Goal: Task Accomplishment & Management: Manage account settings

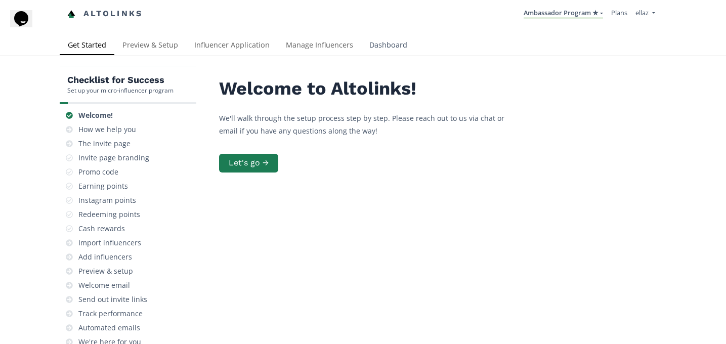
click at [376, 50] on link "Dashboard" at bounding box center [388, 46] width 54 height 20
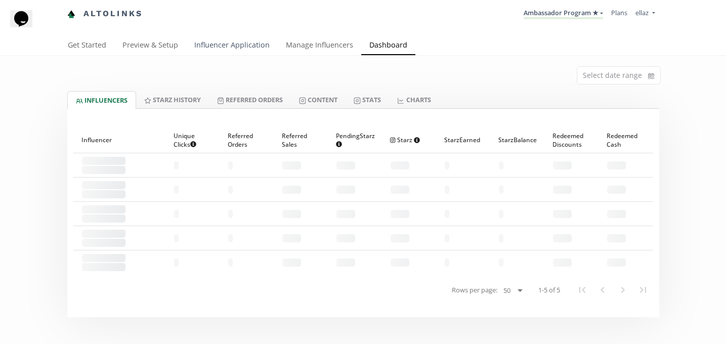
click at [261, 47] on link "Influencer Application" at bounding box center [232, 46] width 92 height 20
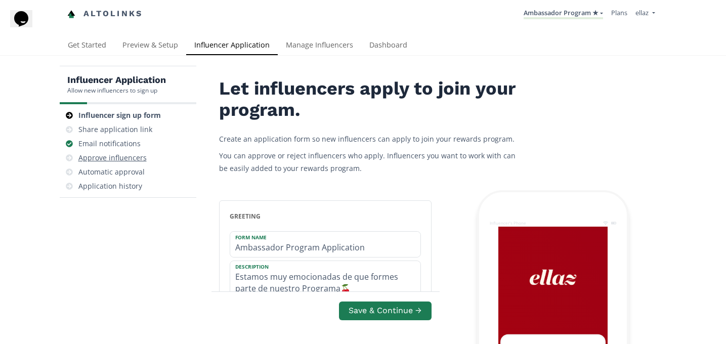
click at [132, 159] on div "Approve influencers" at bounding box center [112, 158] width 68 height 10
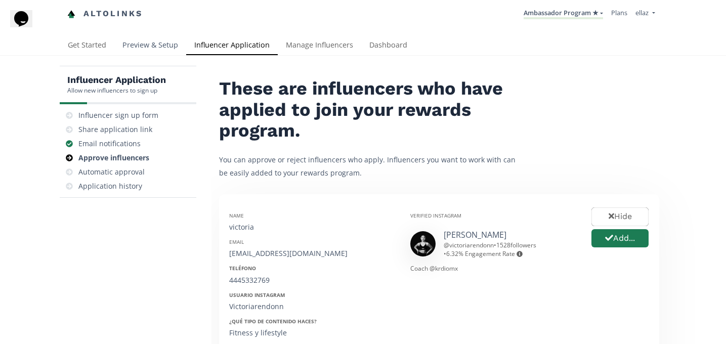
click at [153, 39] on link "Preview & Setup" at bounding box center [150, 46] width 72 height 20
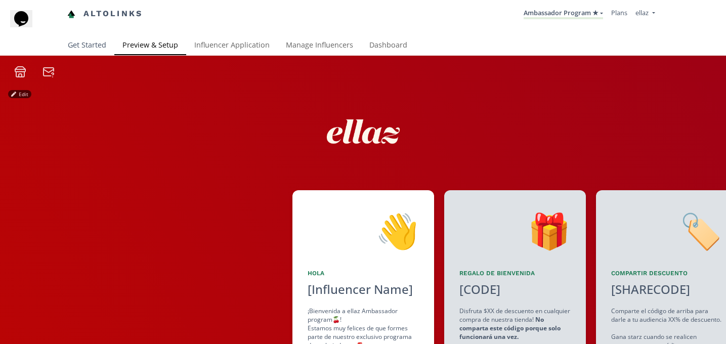
click at [109, 42] on link "Get Started" at bounding box center [87, 46] width 55 height 20
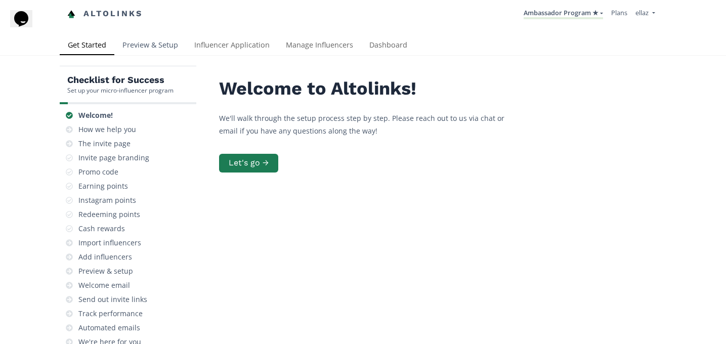
click at [154, 44] on link "Preview & Setup" at bounding box center [150, 46] width 72 height 20
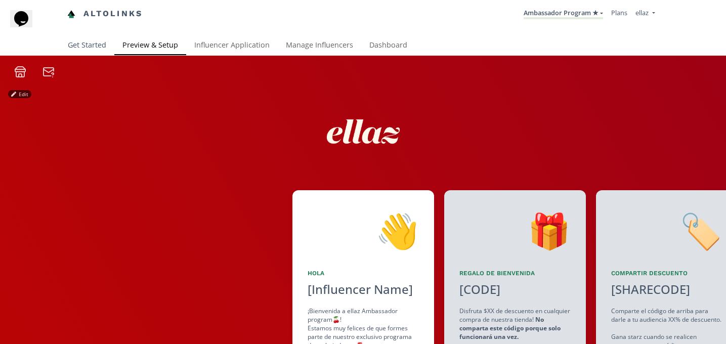
click at [85, 41] on link "Get Started" at bounding box center [87, 46] width 55 height 20
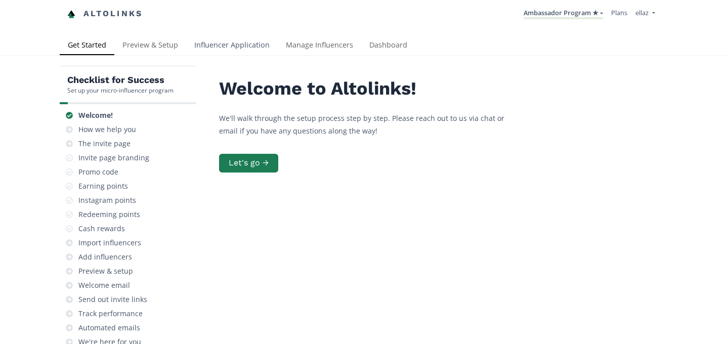
click at [233, 46] on link "Influencer Application" at bounding box center [232, 46] width 92 height 20
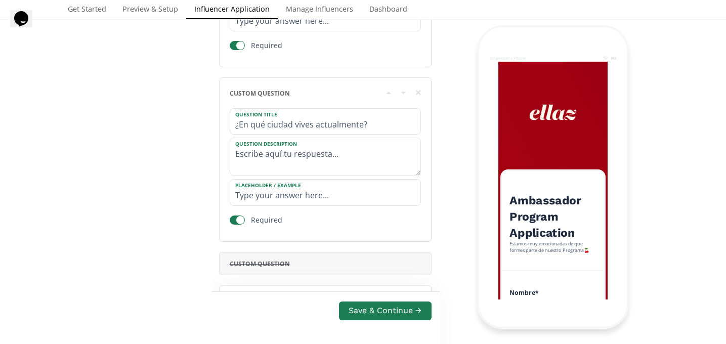
scroll to position [1128, 0]
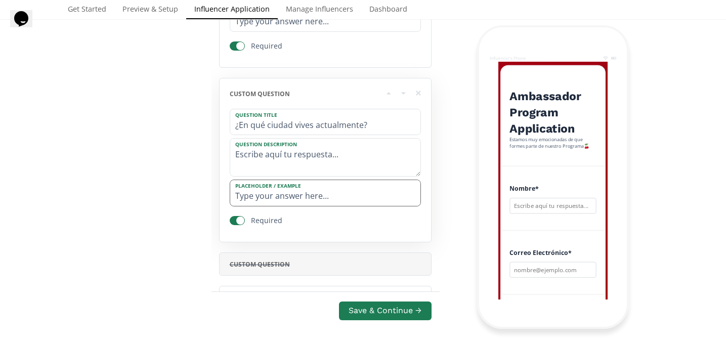
click at [332, 199] on input "Type your answer here..." at bounding box center [325, 193] width 190 height 26
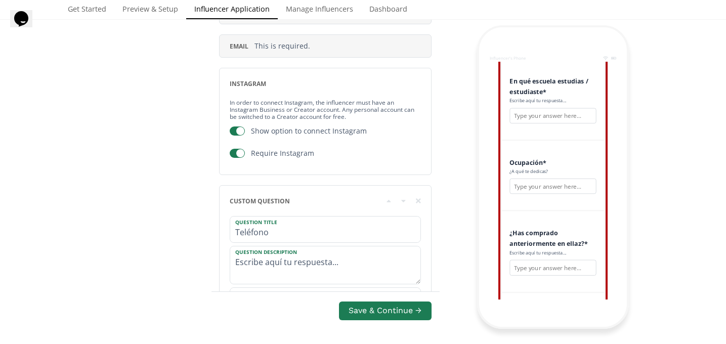
scroll to position [0, 0]
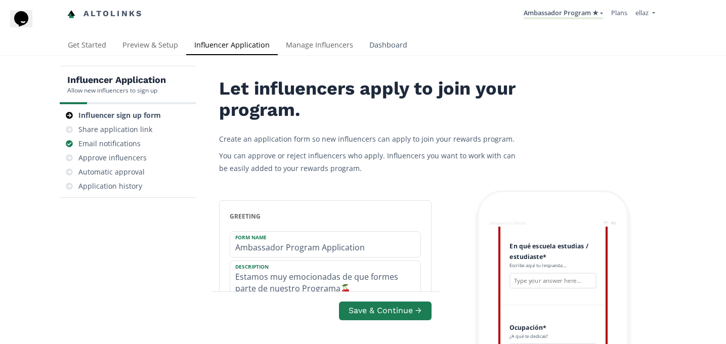
click at [391, 52] on link "Dashboard" at bounding box center [388, 46] width 54 height 20
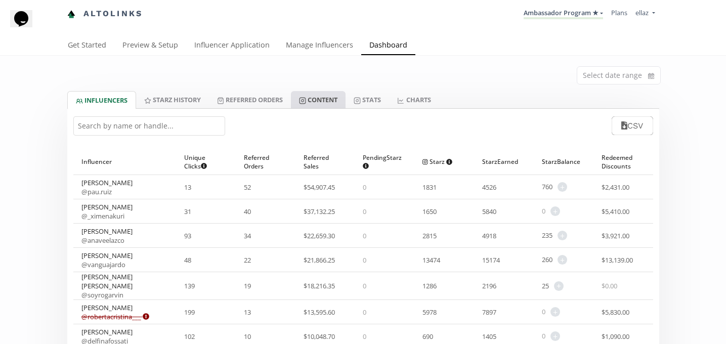
click at [324, 101] on link "Content" at bounding box center [318, 99] width 55 height 17
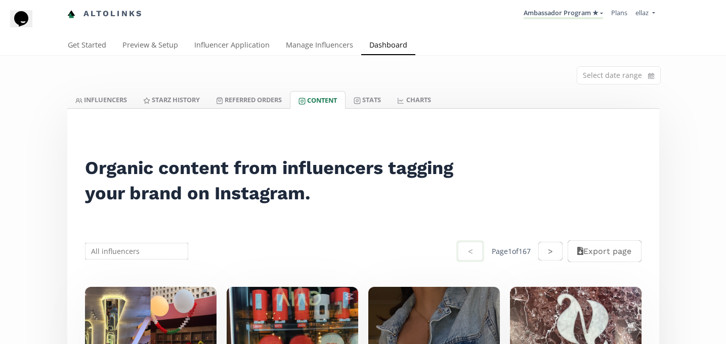
click at [138, 253] on input "text" at bounding box center [136, 251] width 107 height 20
click at [141, 267] on div "Carolina Zazueta" at bounding box center [136, 271] width 103 height 18
type input "Carolina Zazueta"
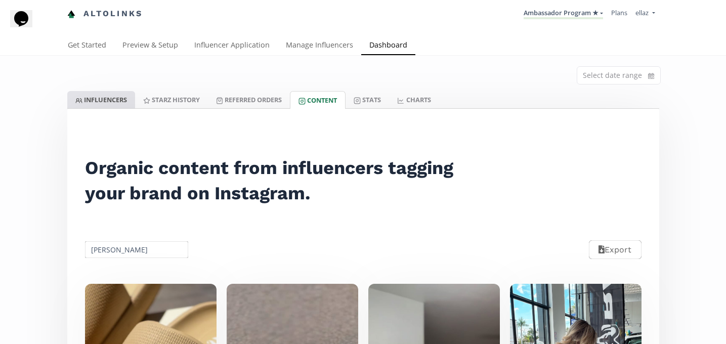
click at [109, 106] on link "INFLUENCERS" at bounding box center [101, 99] width 68 height 17
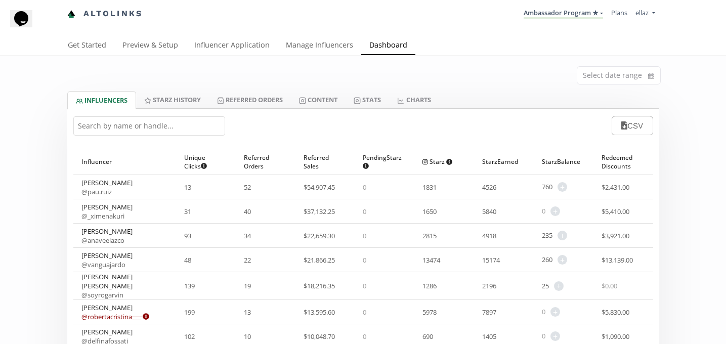
click at [143, 122] on input "text" at bounding box center [149, 125] width 152 height 19
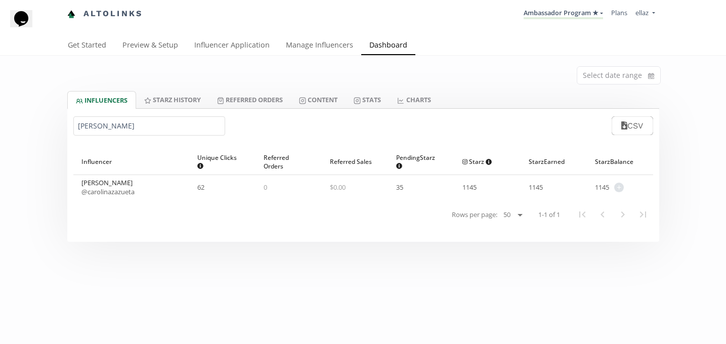
type input "carolina za"
click at [616, 186] on span "+" at bounding box center [619, 188] width 10 height 10
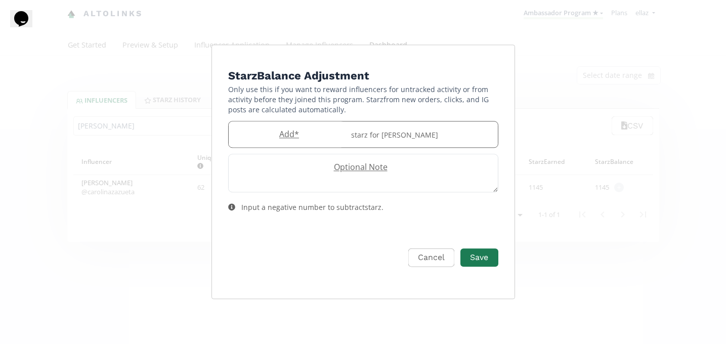
click at [300, 130] on label "Add *" at bounding box center [287, 134] width 116 height 12
type input "50"
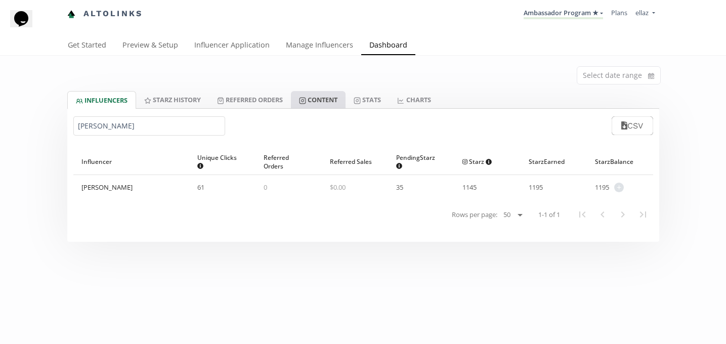
click at [329, 103] on link "Content" at bounding box center [318, 99] width 55 height 17
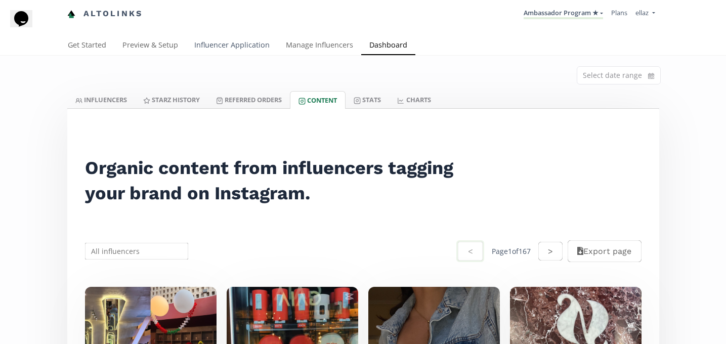
click at [246, 46] on link "Influencer Application" at bounding box center [232, 46] width 92 height 20
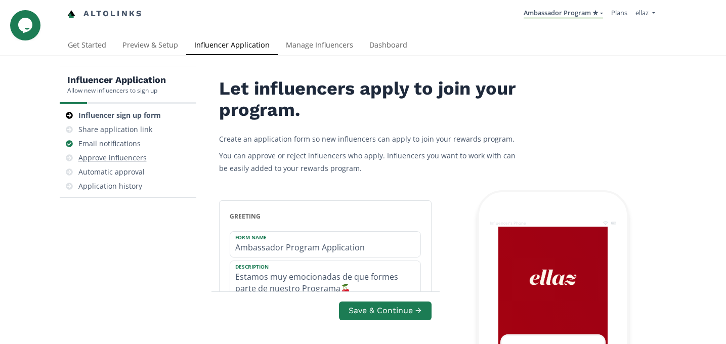
click at [125, 159] on div "Approve influencers" at bounding box center [112, 158] width 68 height 10
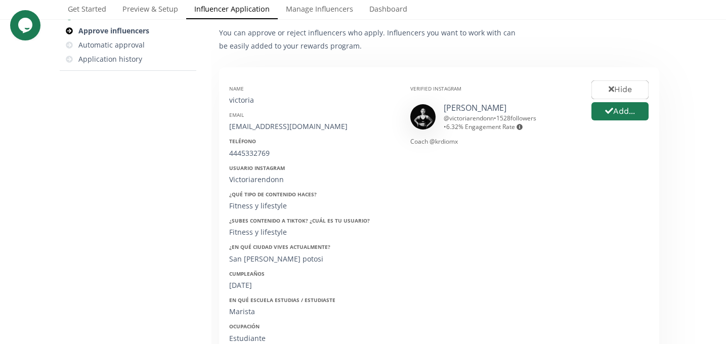
scroll to position [137, 0]
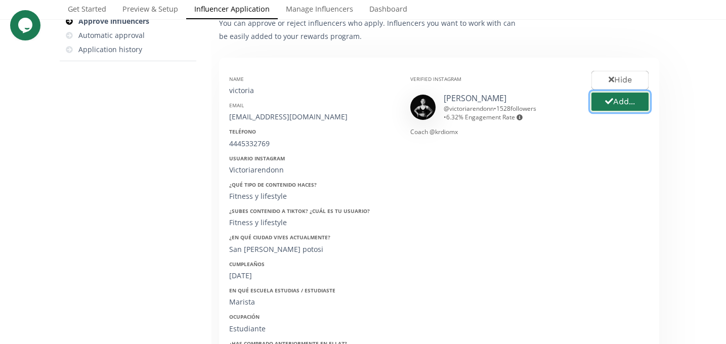
click at [622, 106] on button "Add..." at bounding box center [620, 102] width 60 height 22
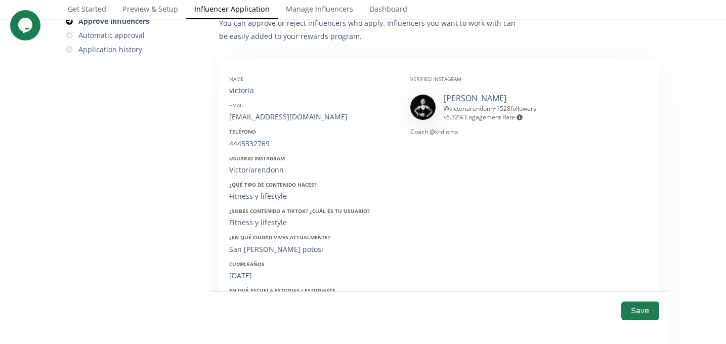
drag, startPoint x: 506, startPoint y: 98, endPoint x: 435, endPoint y: 98, distance: 71.3
click at [435, 98] on div "Victoria Rendón @ victoriarendonn • 1528 followers • 6.32 % Engagement Rate Eng…" at bounding box center [493, 107] width 166 height 29
copy div "Victoria Rendón"
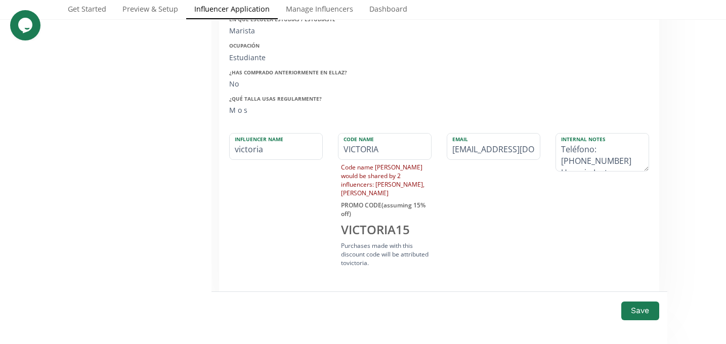
scroll to position [416, 0]
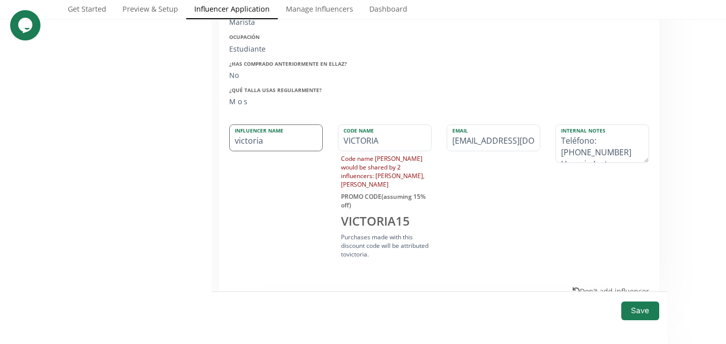
click at [243, 144] on input "victoria" at bounding box center [276, 138] width 93 height 26
paste input "Victoria Rendón"
click at [259, 145] on input "Victoria Rendón" at bounding box center [276, 138] width 93 height 26
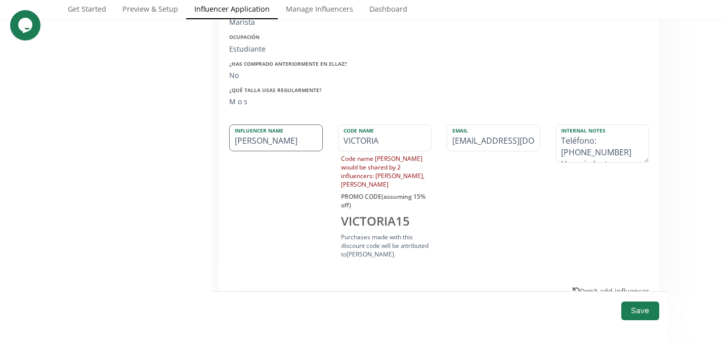
click at [259, 145] on input "Victoria Rendón" at bounding box center [276, 138] width 93 height 26
type input "Victoria Rendón"
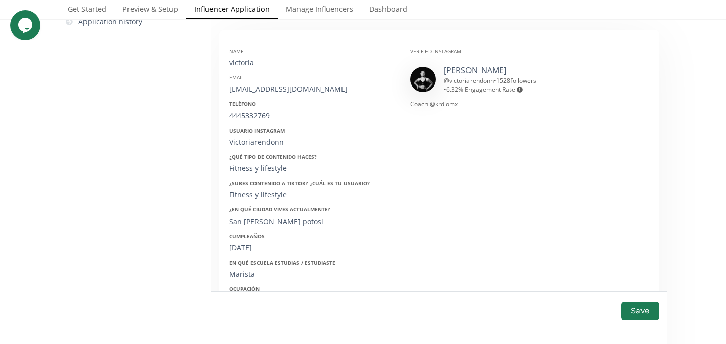
scroll to position [162, 0]
click at [272, 88] on div "rendonortizvictoria@gmail.com" at bounding box center [312, 91] width 166 height 10
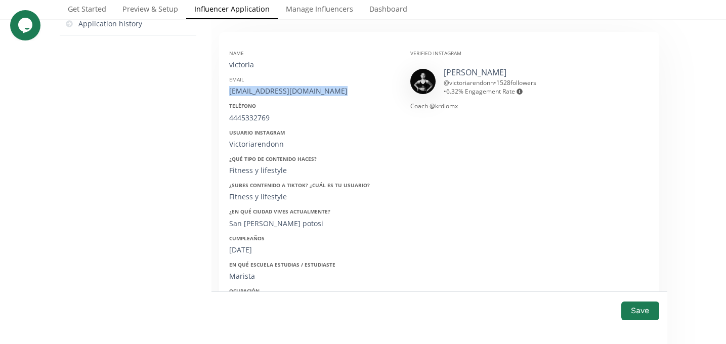
click at [272, 88] on div "rendonortizvictoria@gmail.com" at bounding box center [312, 91] width 166 height 10
copy div "rendonortizvictoria@gmail.com"
click at [250, 122] on div "4445332769" at bounding box center [312, 118] width 166 height 10
copy div "4445332769"
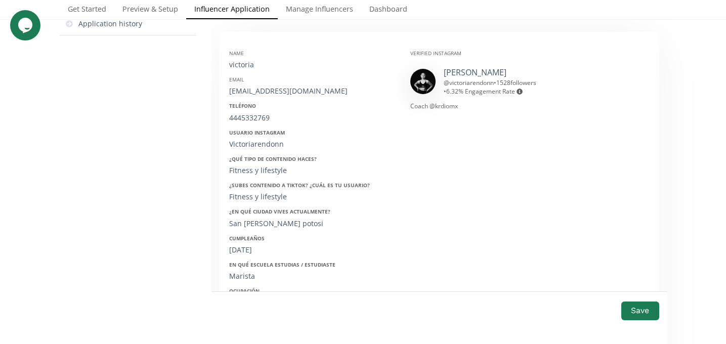
click at [253, 147] on div "Victoriarendonn" at bounding box center [312, 144] width 166 height 10
copy div "Victoriarendonn"
click at [249, 250] on div "16/06/2006" at bounding box center [312, 250] width 166 height 10
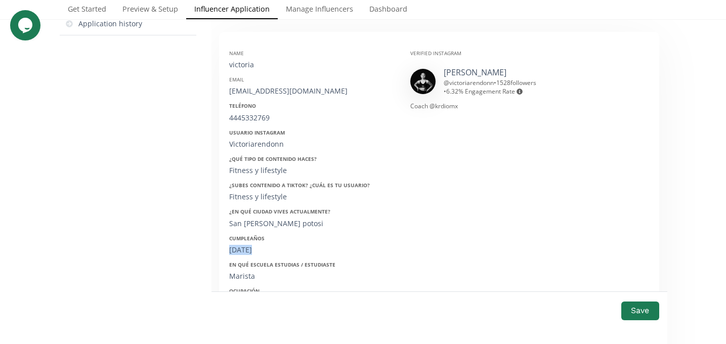
click at [249, 250] on div "16/06/2006" at bounding box center [312, 250] width 166 height 10
copy div "16/06/2006"
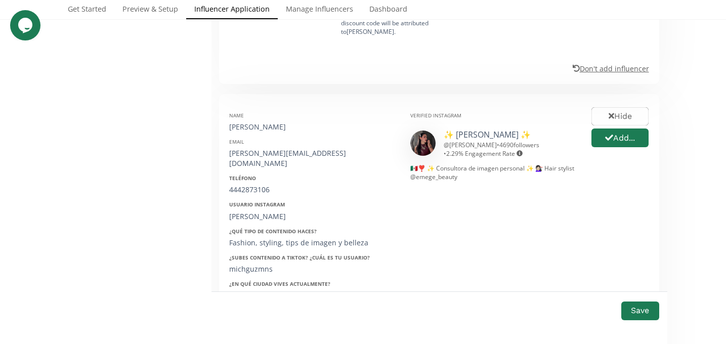
scroll to position [644, 0]
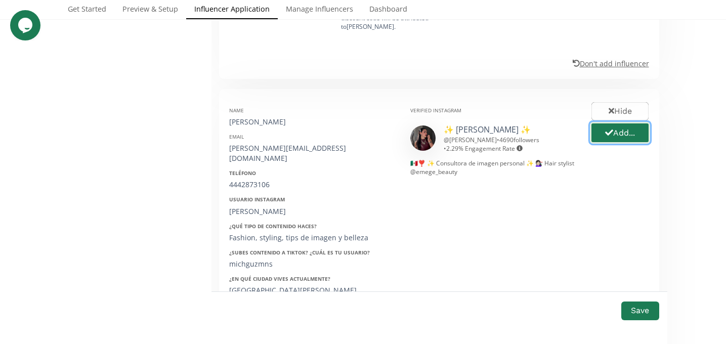
click at [640, 141] on button "Add..." at bounding box center [620, 133] width 60 height 22
click at [255, 120] on div "Michelle Guzmán" at bounding box center [312, 122] width 166 height 10
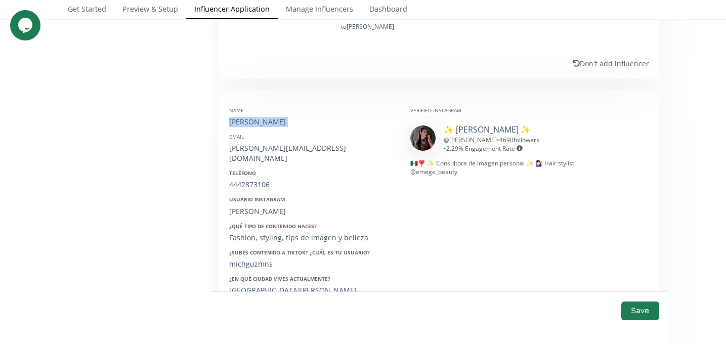
click at [255, 120] on div "Michelle Guzmán" at bounding box center [312, 122] width 166 height 10
copy div "Michelle Guzmán"
click at [269, 148] on div "michelleaguzmans@hotmail.com" at bounding box center [312, 153] width 166 height 20
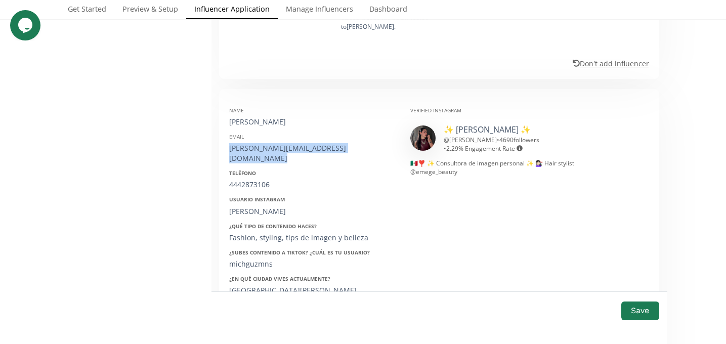
click at [269, 148] on div "[PERSON_NAME][EMAIL_ADDRESS][DOMAIN_NAME]" at bounding box center [312, 153] width 166 height 20
copy div "[PERSON_NAME][EMAIL_ADDRESS][DOMAIN_NAME]"
click at [245, 181] on div "Name Michelle Guzmán Email michelleaguzmans@hotmail.com Teléfono 4442873106 Usu…" at bounding box center [312, 264] width 181 height 330
click at [243, 180] on div "4442873106" at bounding box center [312, 185] width 166 height 10
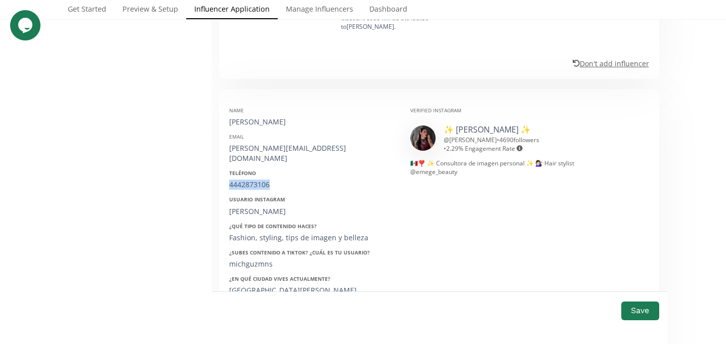
click at [243, 180] on div "4442873106" at bounding box center [312, 185] width 166 height 10
copy div "4442873106"
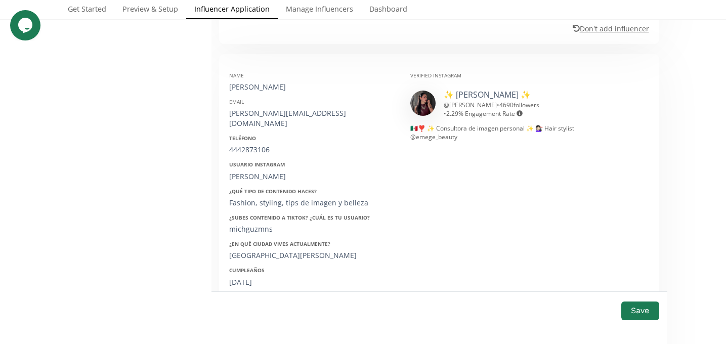
click at [253, 171] on div "michguzmans" at bounding box center [312, 176] width 166 height 10
copy div "michguzmans"
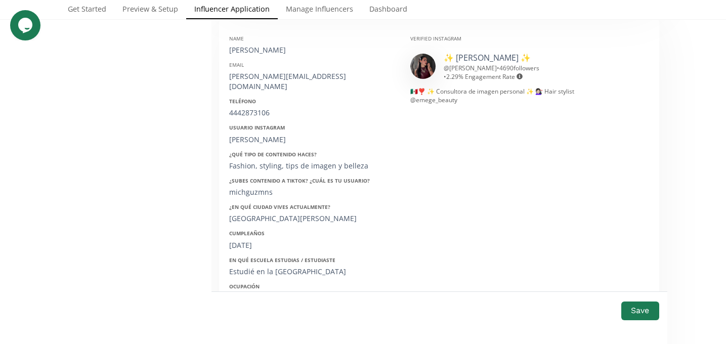
click at [244, 240] on div "22/02/2001" at bounding box center [312, 245] width 166 height 10
copy div "22/02/2001"
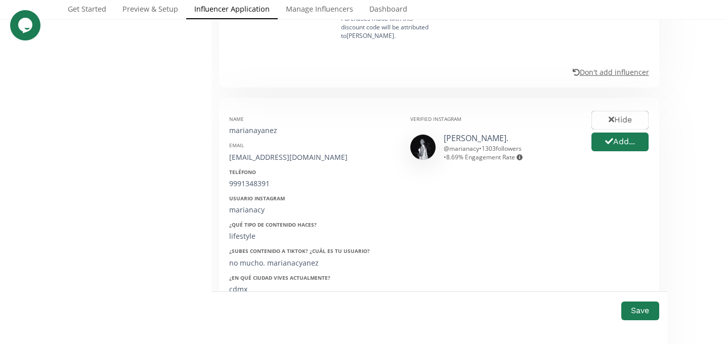
scroll to position [1225, 0]
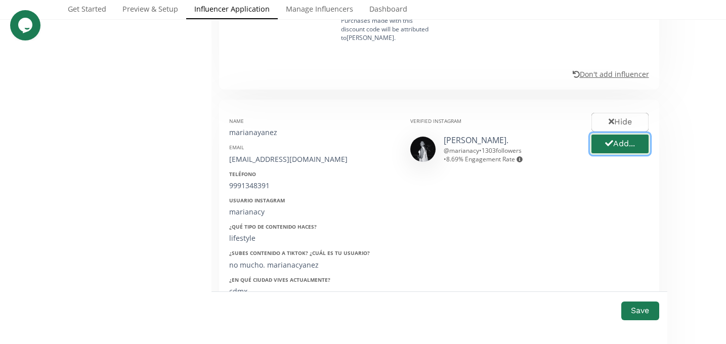
click at [620, 133] on button "Add..." at bounding box center [620, 144] width 60 height 22
click at [461, 135] on link "Mariana." at bounding box center [476, 140] width 65 height 11
click at [258, 181] on div "9991348391" at bounding box center [312, 186] width 166 height 10
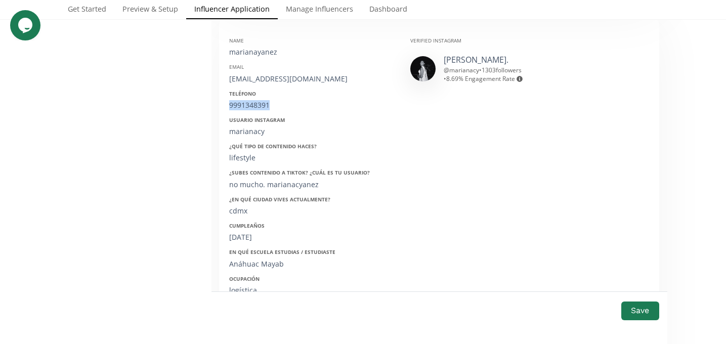
scroll to position [1431, 0]
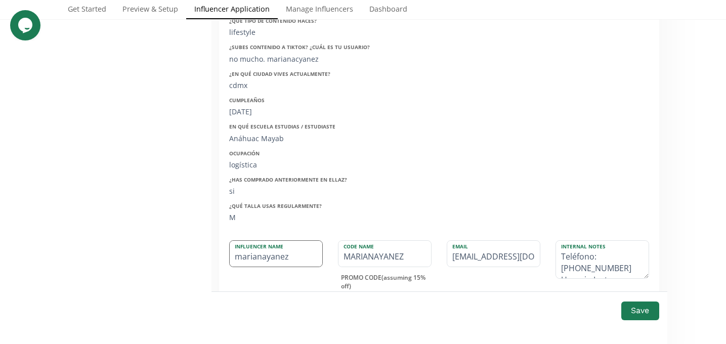
click at [275, 241] on input "marianayanez" at bounding box center [276, 254] width 93 height 26
click at [265, 241] on input "marianayanez" at bounding box center [276, 254] width 93 height 26
type input "mariana yanez"
type input "MARIANA"
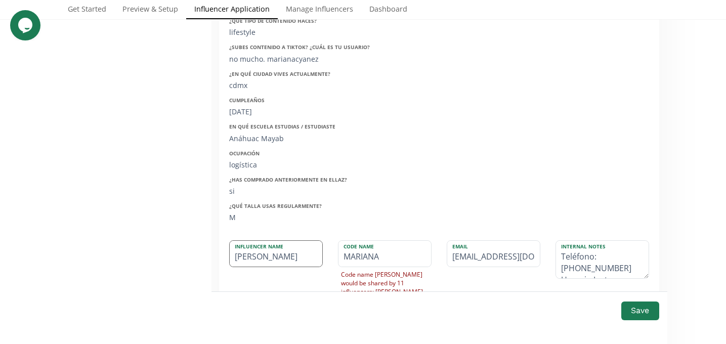
click at [273, 241] on input "mariana yanez" at bounding box center [276, 254] width 93 height 26
click at [240, 241] on input "mariana Yanez" at bounding box center [276, 254] width 93 height 26
type input "ariana Yanez"
type input "ARIANA"
type input "[PERSON_NAME]"
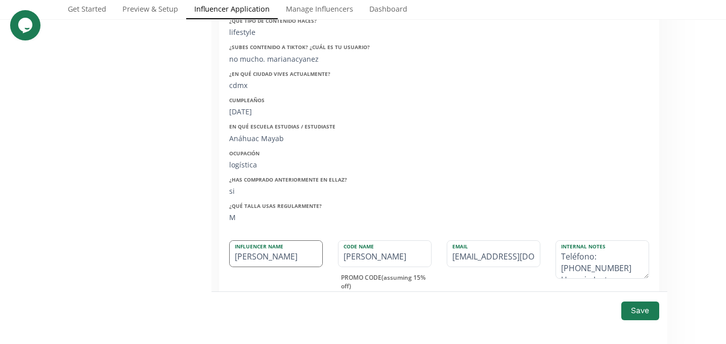
type input "MARIANA"
click at [254, 241] on input "[PERSON_NAME]" at bounding box center [276, 254] width 93 height 26
type input "[PERSON_NAME]"
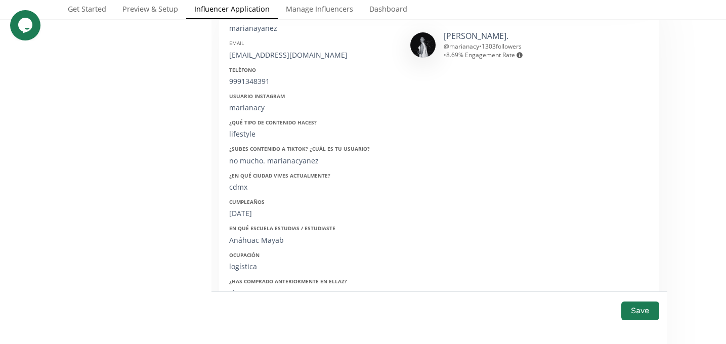
scroll to position [1314, 0]
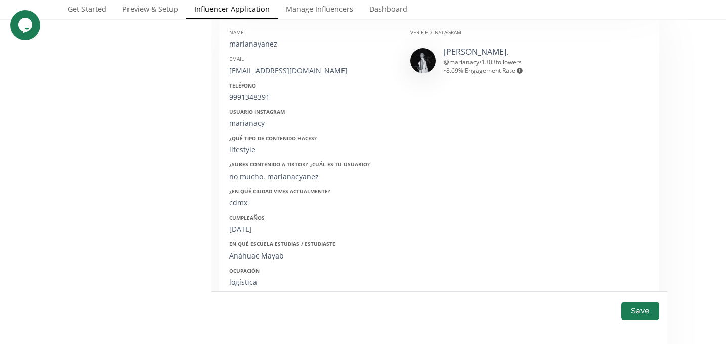
click at [272, 66] on div "[EMAIL_ADDRESS][DOMAIN_NAME]" at bounding box center [312, 71] width 166 height 10
click at [245, 82] on div "Teléfono 9991348391" at bounding box center [312, 92] width 166 height 20
click at [251, 92] on div "9991348391" at bounding box center [312, 97] width 166 height 10
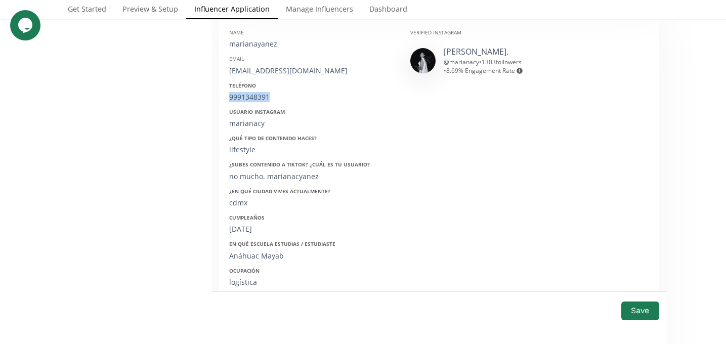
click at [251, 92] on div "9991348391" at bounding box center [312, 97] width 166 height 10
click at [245, 118] on div "marianacy" at bounding box center [312, 123] width 166 height 10
click at [243, 224] on div "25/06/2001" at bounding box center [312, 229] width 166 height 10
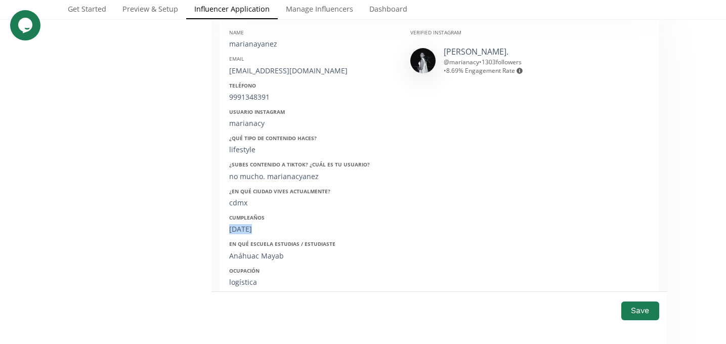
click at [243, 224] on div "25/06/2001" at bounding box center [312, 229] width 166 height 10
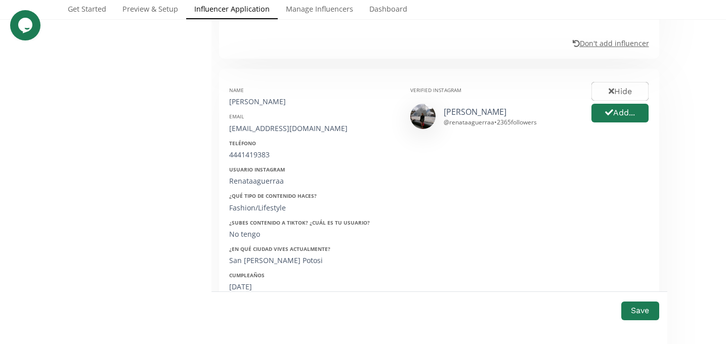
scroll to position [1894, 0]
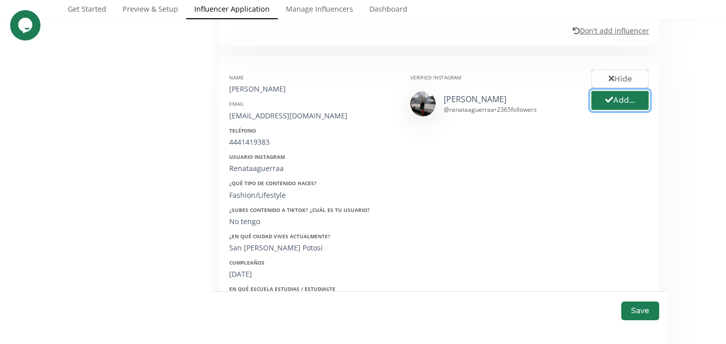
click at [608, 90] on button "Add..." at bounding box center [620, 101] width 60 height 22
click at [279, 84] on div "[PERSON_NAME]" at bounding box center [312, 89] width 166 height 10
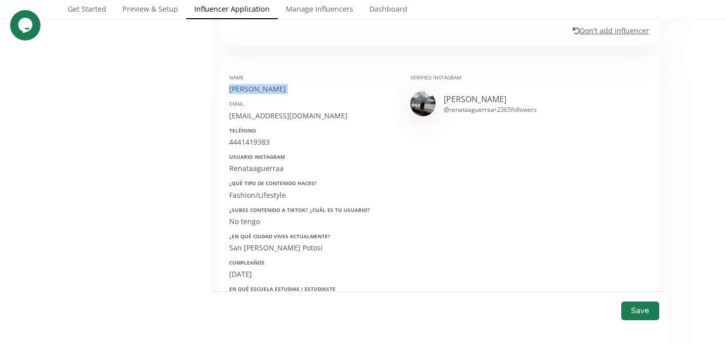
click at [279, 84] on div "[PERSON_NAME]" at bounding box center [312, 89] width 166 height 10
click at [264, 111] on div "[EMAIL_ADDRESS][DOMAIN_NAME]" at bounding box center [312, 116] width 166 height 10
click at [242, 137] on div "4441419383" at bounding box center [312, 142] width 166 height 10
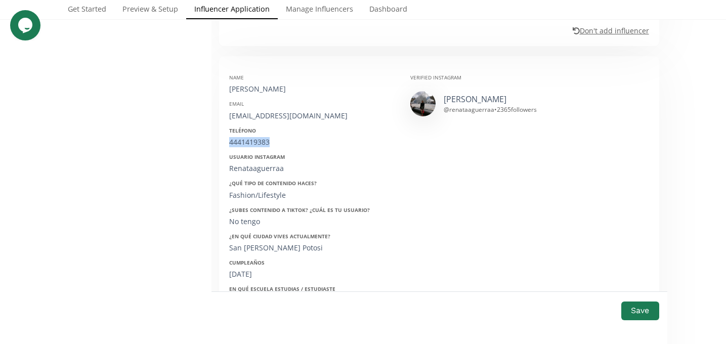
click at [242, 137] on div "4441419383" at bounding box center [312, 142] width 166 height 10
click at [247, 163] on div "Renataaguerraa" at bounding box center [312, 168] width 166 height 10
click at [249, 269] on div "03/02/2004" at bounding box center [312, 274] width 166 height 10
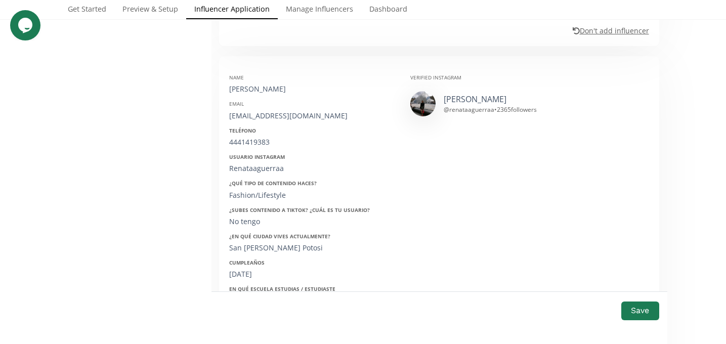
click at [249, 269] on div "03/02/2004" at bounding box center [312, 274] width 166 height 10
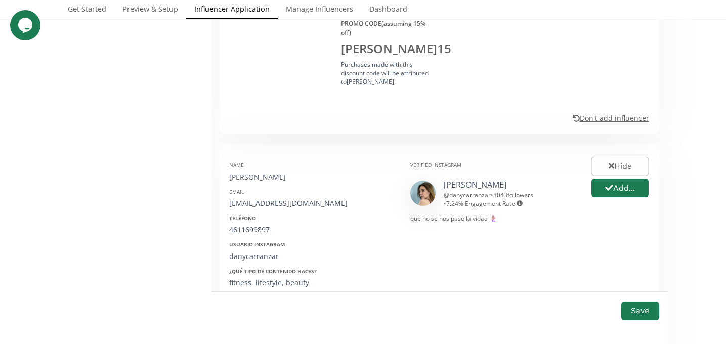
scroll to position [2385, 0]
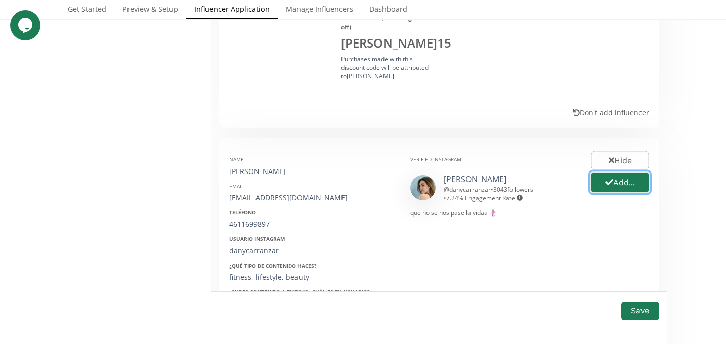
click at [627, 171] on button "Add..." at bounding box center [620, 182] width 60 height 22
click at [265, 166] on div "[PERSON_NAME]" at bounding box center [312, 171] width 166 height 10
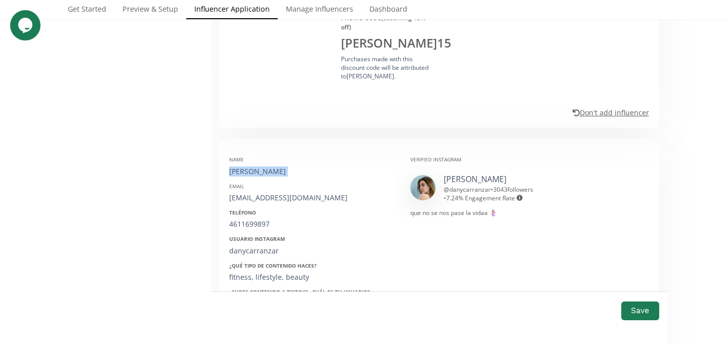
click at [265, 166] on div "[PERSON_NAME]" at bounding box center [312, 171] width 166 height 10
click at [271, 183] on div "Email danielacarranza01@yahoo.com" at bounding box center [312, 193] width 166 height 20
click at [250, 219] on div "4611699897" at bounding box center [312, 224] width 166 height 10
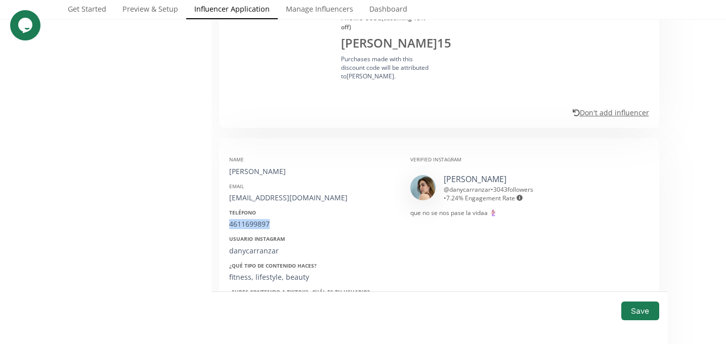
click at [250, 219] on div "4611699897" at bounding box center [312, 224] width 166 height 10
click at [249, 186] on div "Name Daniela Carranza Email danielacarranza01@yahoo.com Teléfono 4611699897 Usu…" at bounding box center [312, 308] width 181 height 320
click at [243, 246] on div "danycarranzar" at bounding box center [312, 251] width 166 height 10
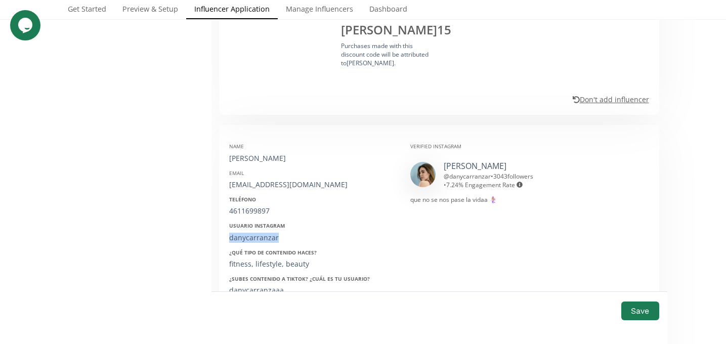
scroll to position [2401, 0]
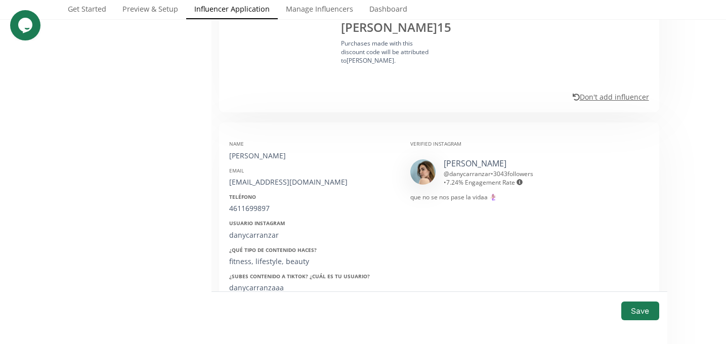
click at [246, 336] on div "03/09/2001" at bounding box center [312, 341] width 166 height 10
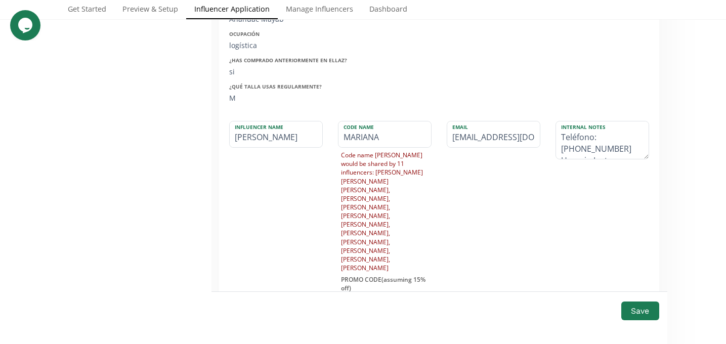
scroll to position [1749, 0]
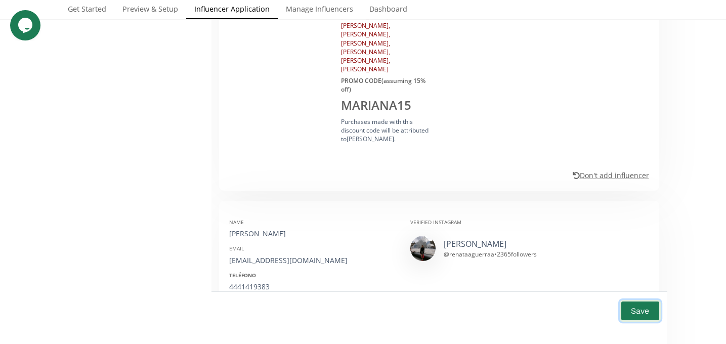
click at [645, 304] on button "Save" at bounding box center [640, 311] width 40 height 22
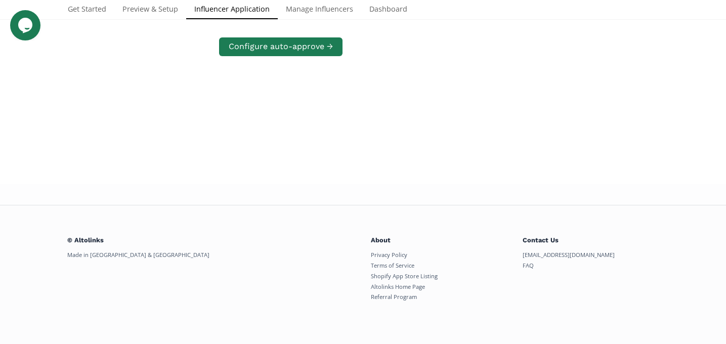
scroll to position [195, 0]
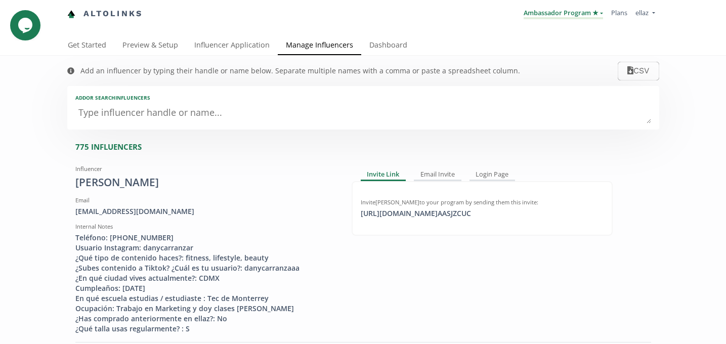
click at [539, 9] on link "Ambassador Program ★" at bounding box center [563, 13] width 79 height 11
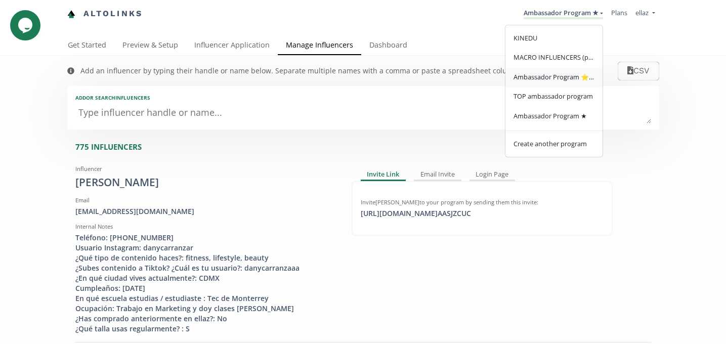
click at [565, 77] on span "Ambassador Program ⭐️⭐️" at bounding box center [553, 76] width 81 height 9
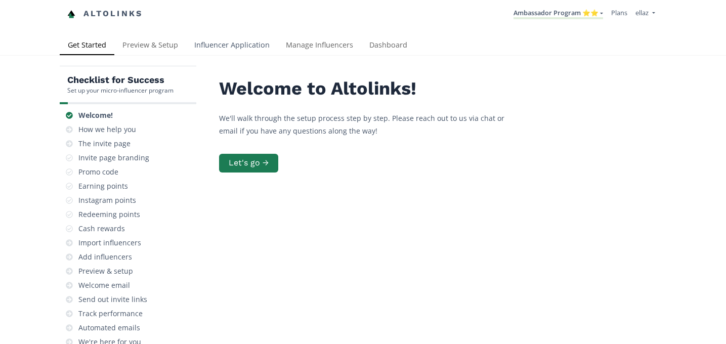
click at [253, 47] on link "Influencer Application" at bounding box center [232, 46] width 92 height 20
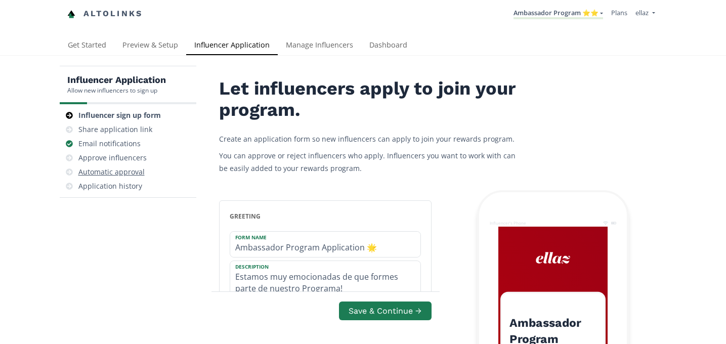
click at [129, 175] on div "Automatic approval" at bounding box center [111, 172] width 66 height 10
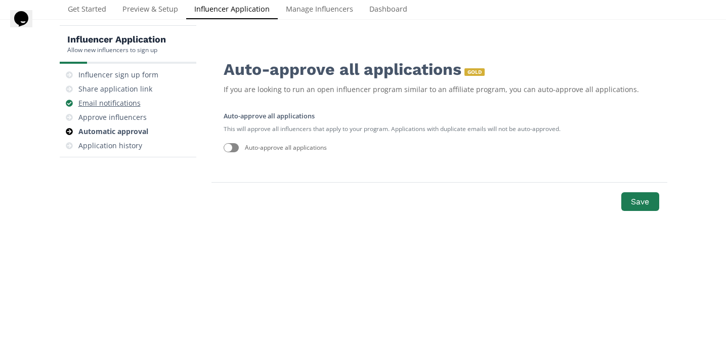
click at [135, 101] on div "Email notifications" at bounding box center [109, 103] width 62 height 10
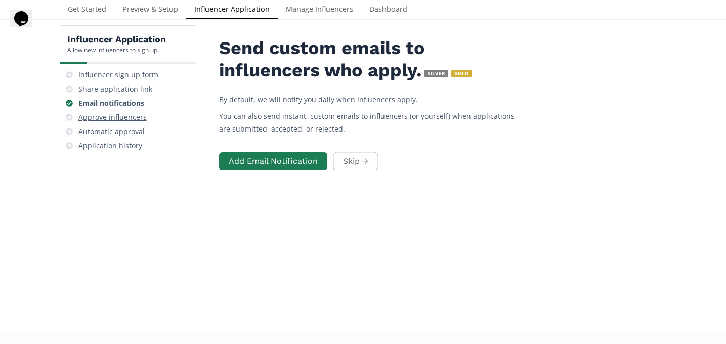
click at [135, 110] on div "Approve influencers" at bounding box center [128, 117] width 128 height 14
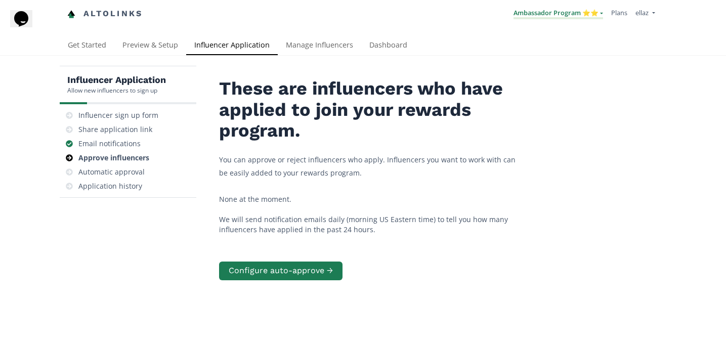
click at [554, 15] on link "Ambassador Program ⭐️⭐️" at bounding box center [558, 13] width 90 height 11
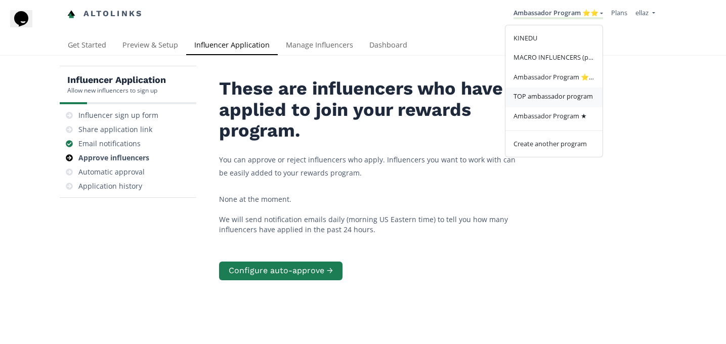
click at [551, 100] on span "TOP ambassador program" at bounding box center [552, 96] width 79 height 9
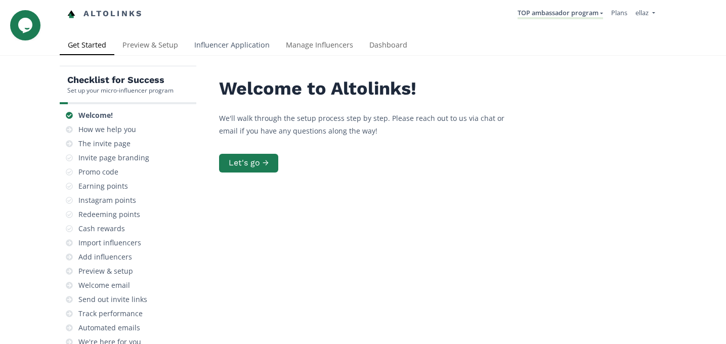
click at [212, 45] on link "Influencer Application" at bounding box center [232, 46] width 92 height 20
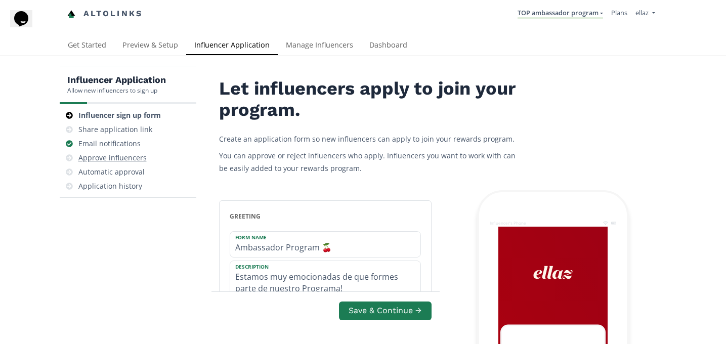
click at [118, 156] on div "Approve influencers" at bounding box center [112, 158] width 68 height 10
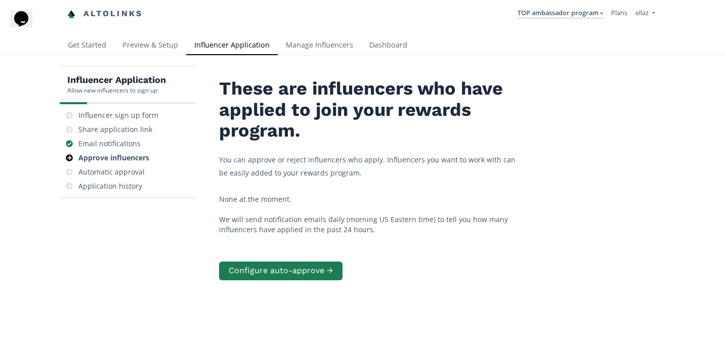
click at [574, 5] on li "TOP ambassador program [GEOGRAPHIC_DATA] MACRO INFLUENCERS (prog ventas) Ambass…" at bounding box center [560, 14] width 94 height 20
click at [574, 13] on link "TOP ambassador program" at bounding box center [559, 13] width 85 height 11
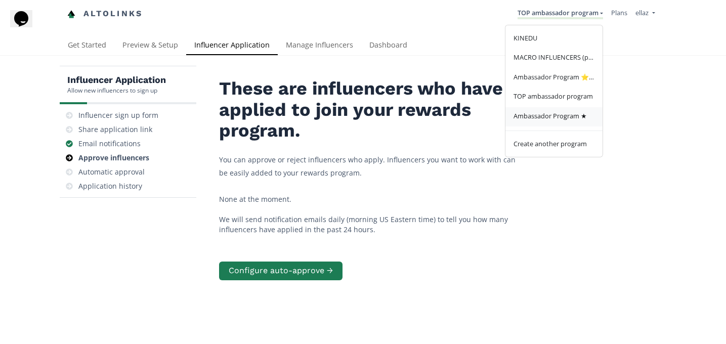
click at [567, 122] on link "Ambassador Program ★" at bounding box center [553, 117] width 97 height 20
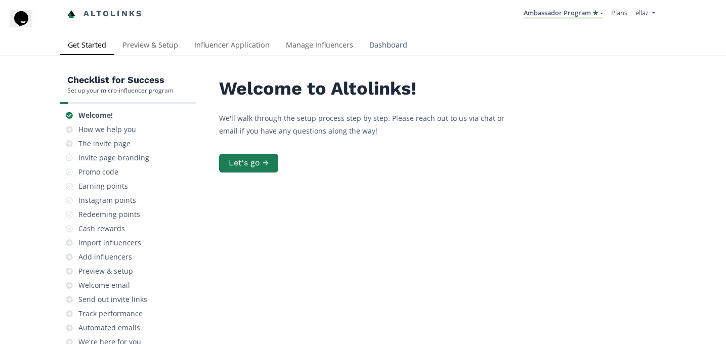
click at [380, 45] on link "Dashboard" at bounding box center [388, 46] width 54 height 20
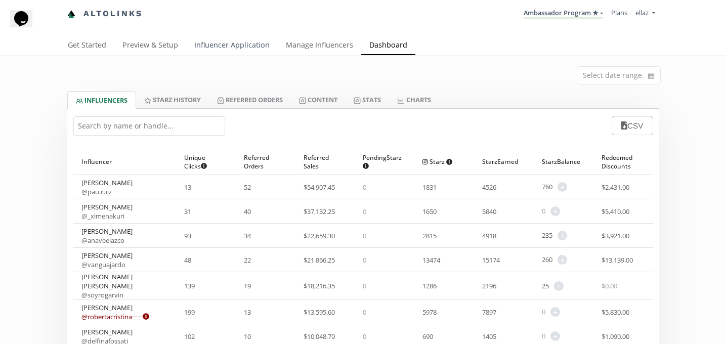
click at [230, 49] on link "Influencer Application" at bounding box center [232, 46] width 92 height 20
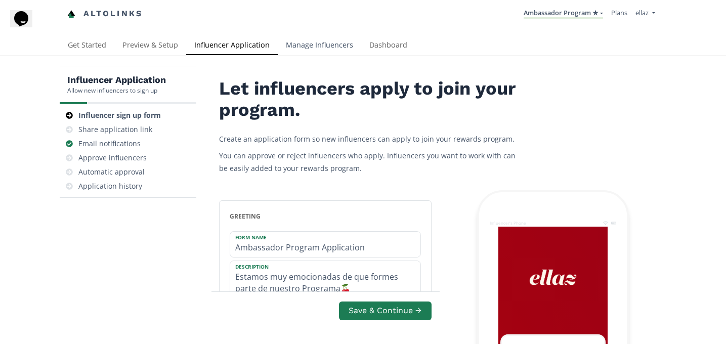
click at [348, 43] on link "Manage Influencers" at bounding box center [319, 46] width 83 height 20
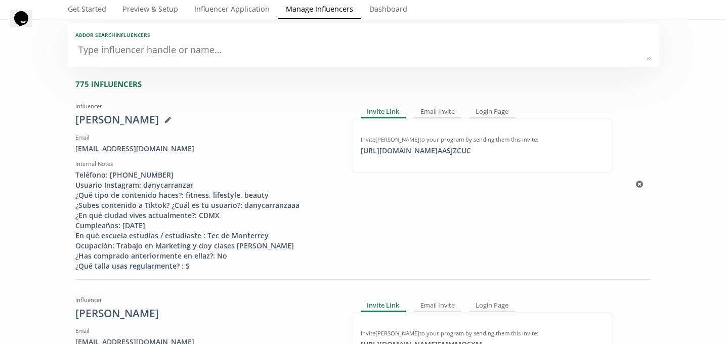
scroll to position [77, 0]
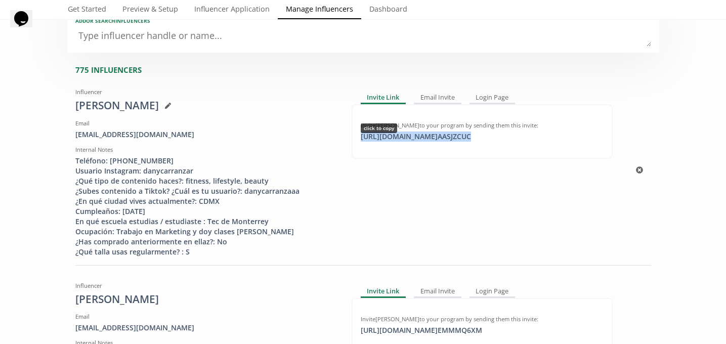
click at [416, 136] on div "[URL][DOMAIN_NAME] AASJZCUC click to copy" at bounding box center [416, 137] width 122 height 10
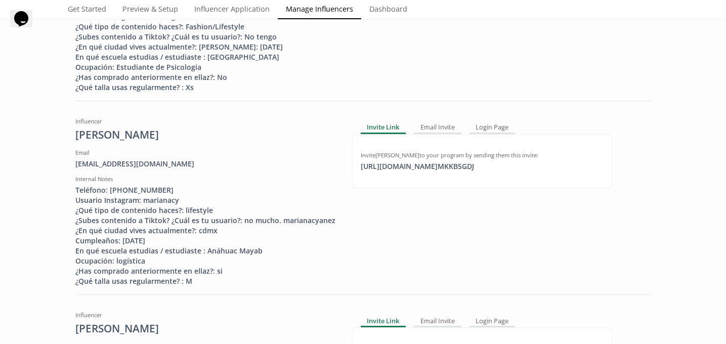
scroll to position [434, 0]
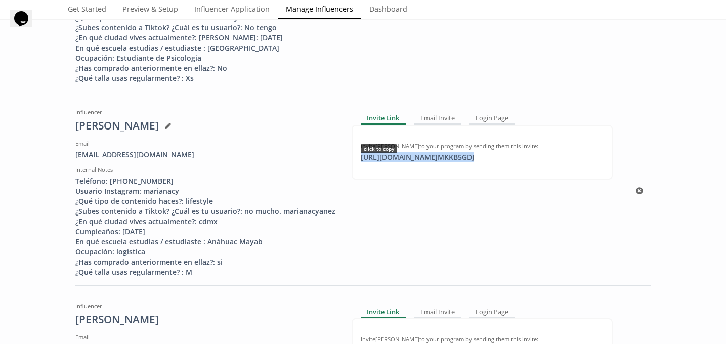
click at [440, 162] on div "[URL][DOMAIN_NAME] MKKB5GDJ click to copy" at bounding box center [417, 157] width 125 height 10
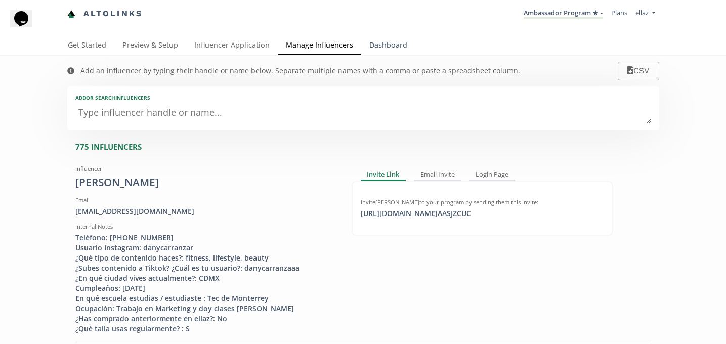
click at [385, 48] on link "Dashboard" at bounding box center [388, 46] width 54 height 20
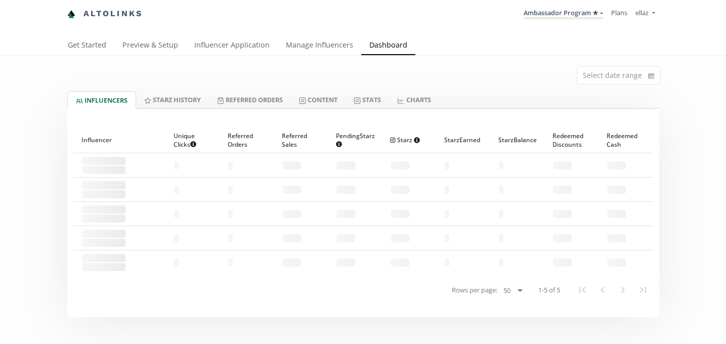
click at [341, 108] on div at bounding box center [363, 108] width 592 height 1
click at [340, 100] on link "Content" at bounding box center [318, 99] width 55 height 17
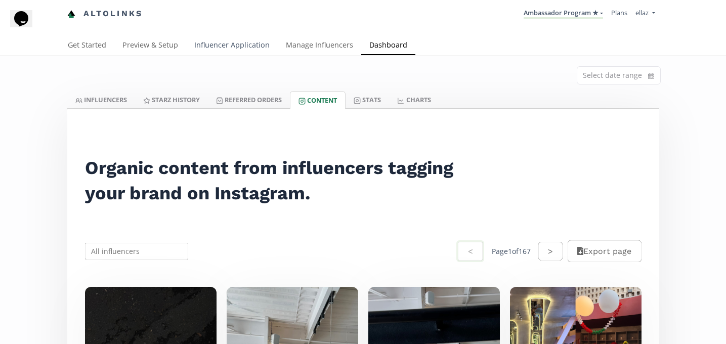
click at [240, 47] on link "Influencer Application" at bounding box center [232, 46] width 92 height 20
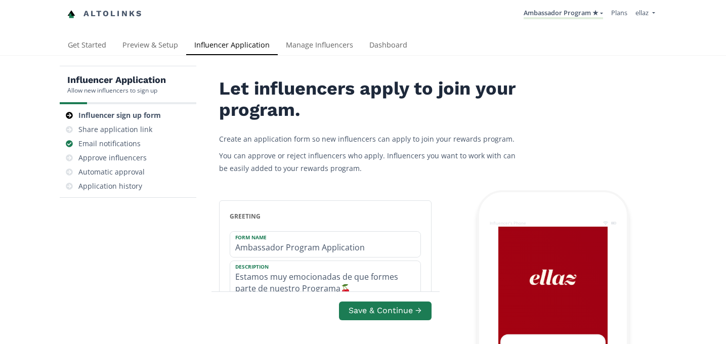
click at [322, 51] on link "Manage Influencers" at bounding box center [319, 46] width 83 height 20
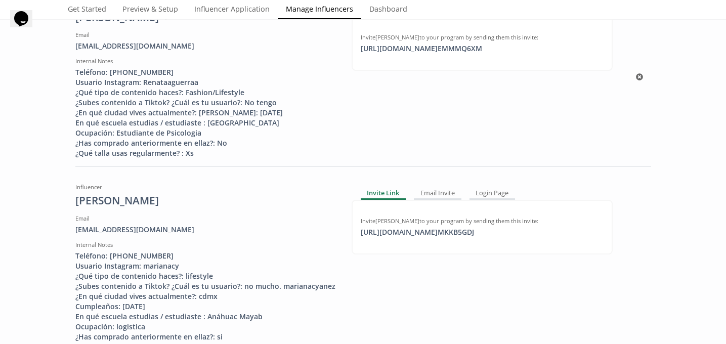
scroll to position [358, 0]
click at [425, 54] on div "[URL][DOMAIN_NAME] EMMMQ6XM click to copy" at bounding box center [422, 50] width 134 height 10
